Goal: Transaction & Acquisition: Download file/media

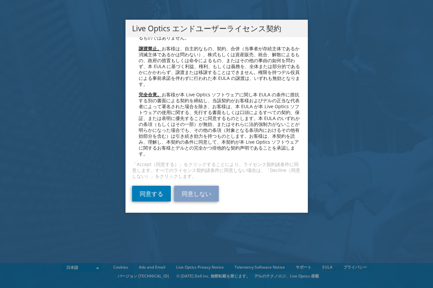
scroll to position [2400, 0]
click at [151, 187] on link "同意する" at bounding box center [151, 193] width 39 height 16
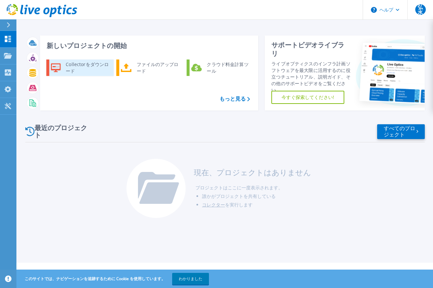
click at [65, 63] on div "Collectorをダウンロード" at bounding box center [87, 67] width 50 height 13
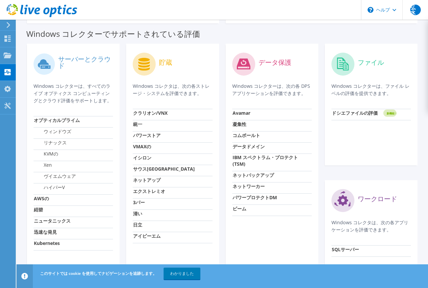
scroll to position [33, 0]
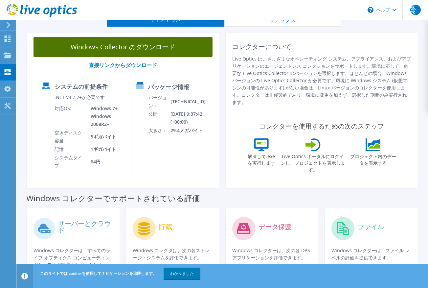
click at [137, 47] on link "Windows Collector のダウンロード" at bounding box center [122, 47] width 179 height 20
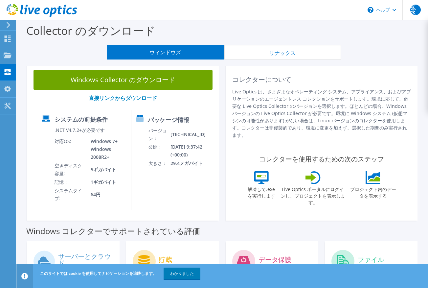
click at [284, 54] on button "リナックス" at bounding box center [282, 52] width 117 height 15
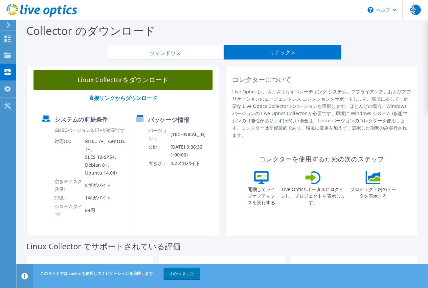
click at [170, 83] on link "Linux Collectorをダウンロード" at bounding box center [122, 80] width 179 height 20
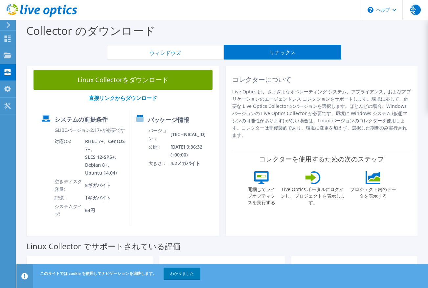
click at [407, 44] on div "Collector のダウンロード" at bounding box center [222, 32] width 405 height 25
